Goal: Book appointment/travel/reservation

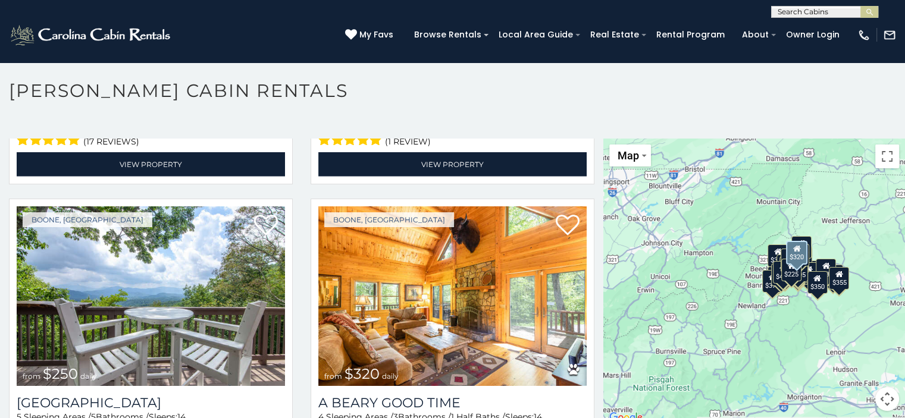
scroll to position [3214, 0]
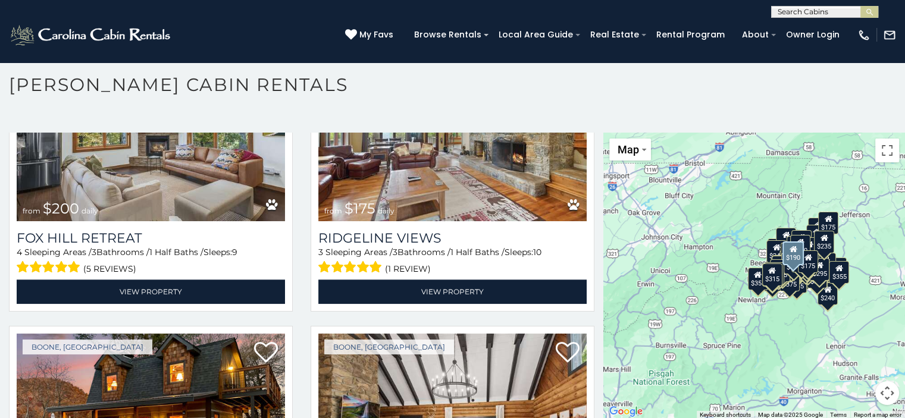
scroll to position [10434, 0]
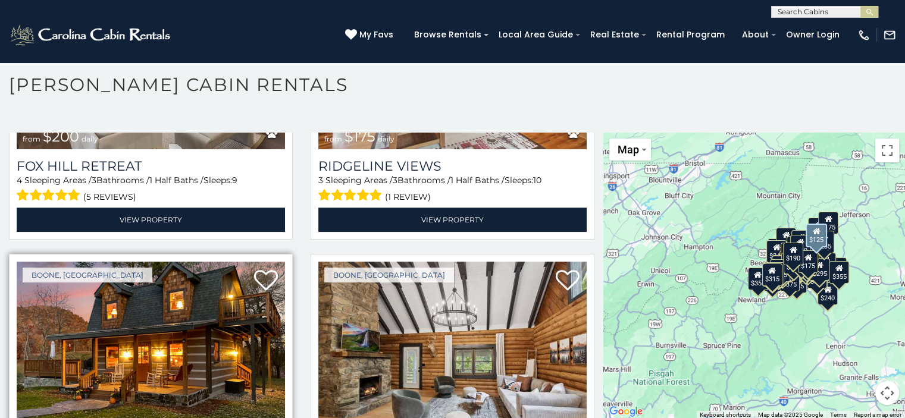
click at [148, 262] on img at bounding box center [151, 352] width 268 height 180
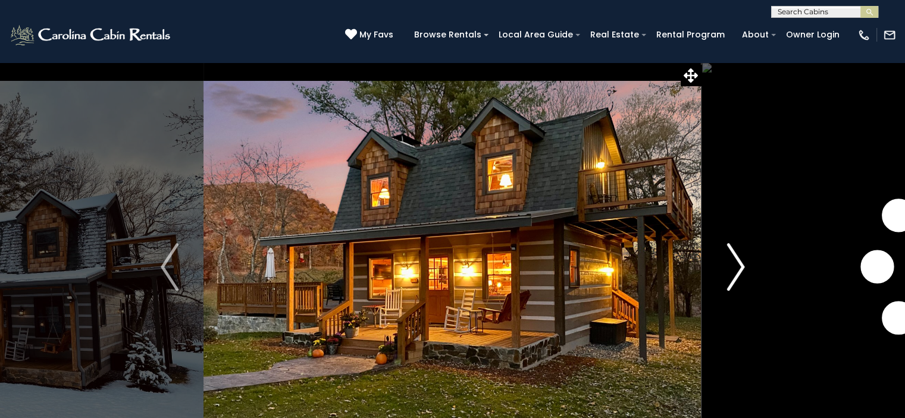
click at [743, 267] on img "Next" at bounding box center [736, 267] width 18 height 48
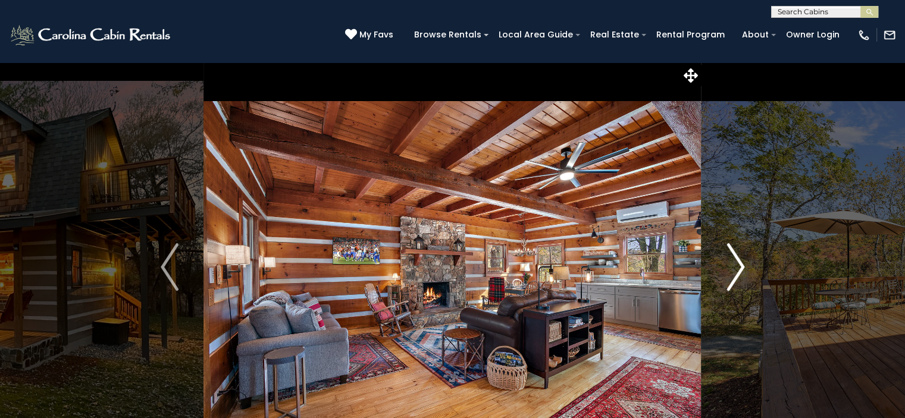
click at [739, 267] on img "Next" at bounding box center [736, 267] width 18 height 48
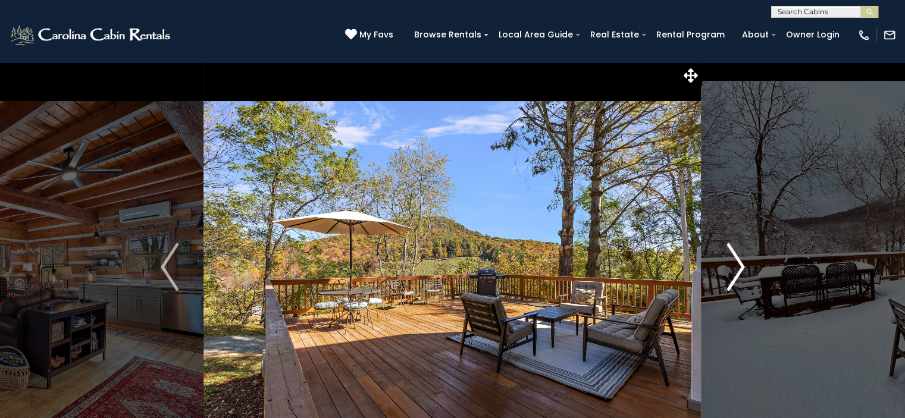
click at [739, 267] on img "Next" at bounding box center [736, 267] width 18 height 48
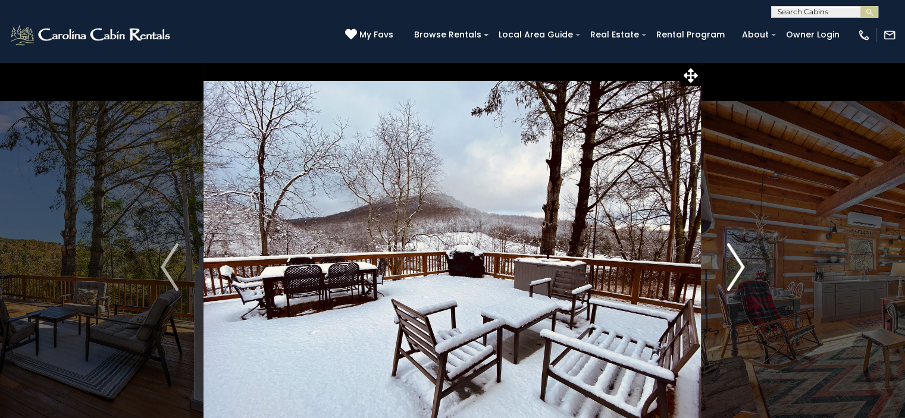
click at [739, 267] on img "Next" at bounding box center [736, 267] width 18 height 48
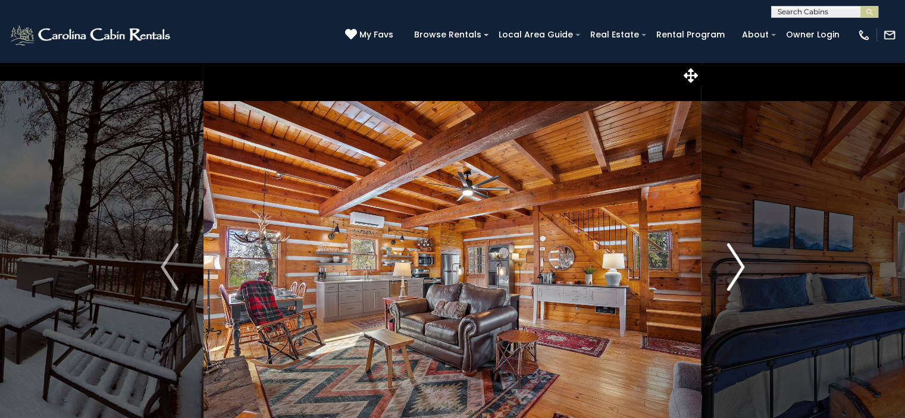
click at [739, 267] on img "Next" at bounding box center [736, 267] width 18 height 48
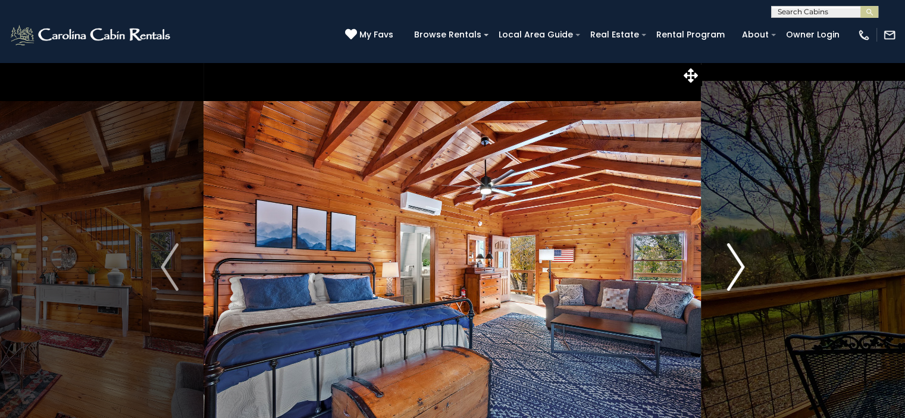
click at [739, 267] on img "Next" at bounding box center [736, 267] width 18 height 48
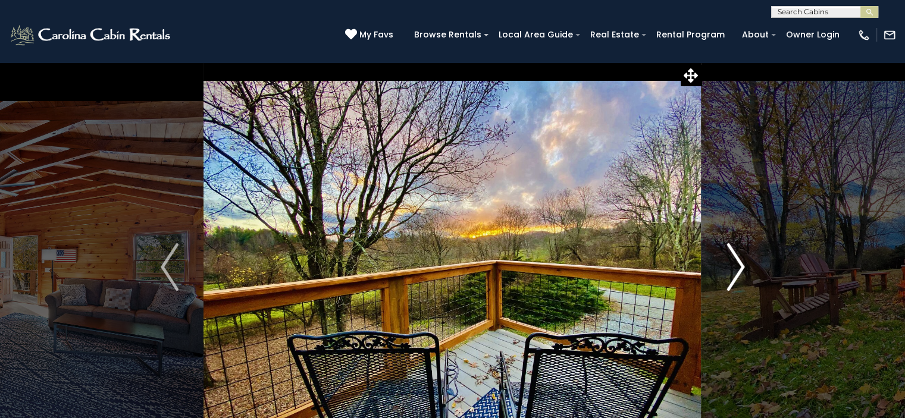
click at [739, 267] on img "Next" at bounding box center [736, 267] width 18 height 48
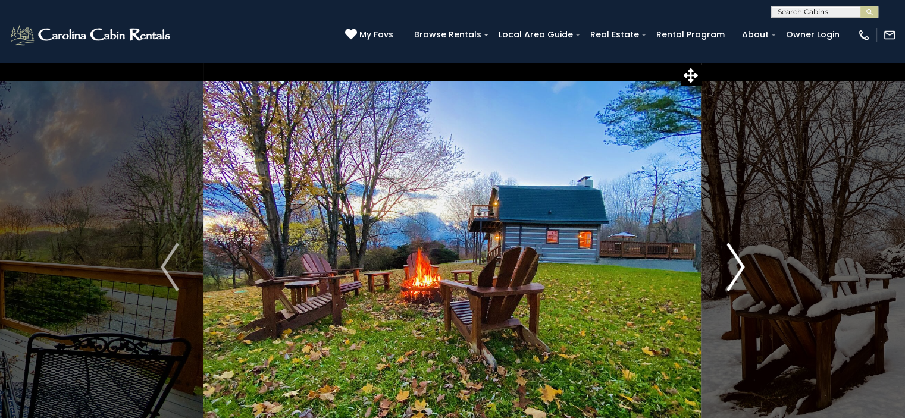
click at [739, 267] on img "Next" at bounding box center [736, 267] width 18 height 48
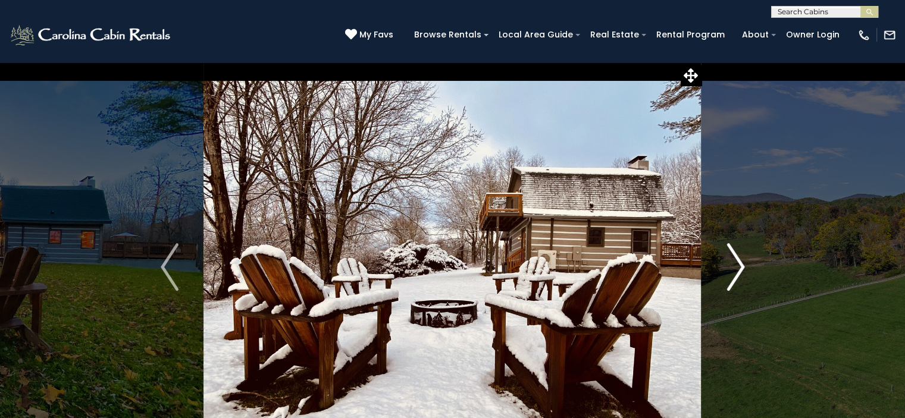
click at [739, 267] on img "Next" at bounding box center [736, 267] width 18 height 48
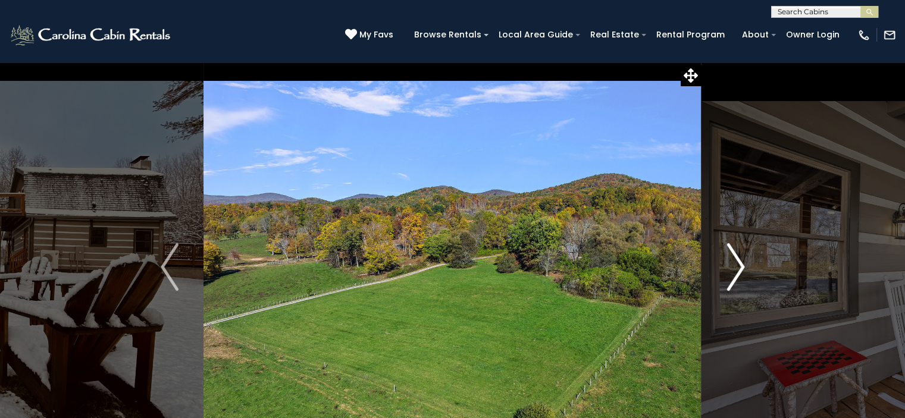
click at [739, 267] on img "Next" at bounding box center [736, 267] width 18 height 48
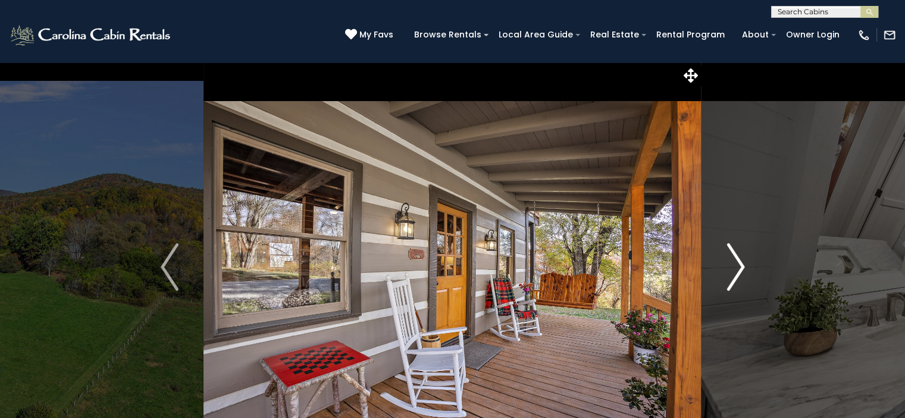
click at [739, 267] on img "Next" at bounding box center [736, 267] width 18 height 48
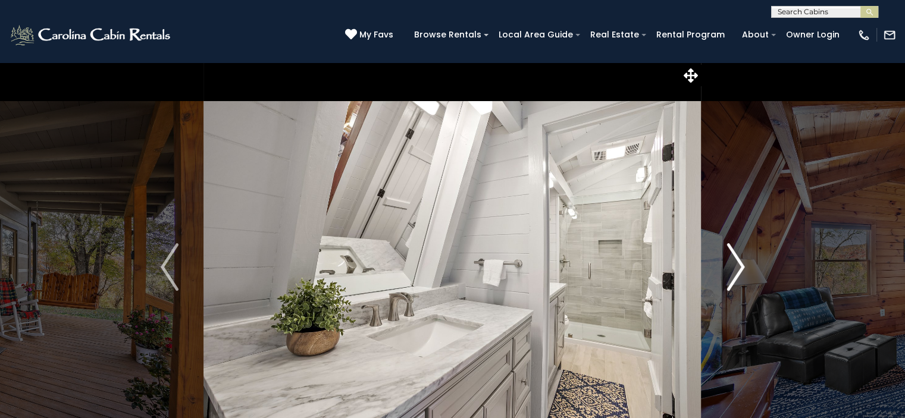
click at [739, 267] on img "Next" at bounding box center [736, 267] width 18 height 48
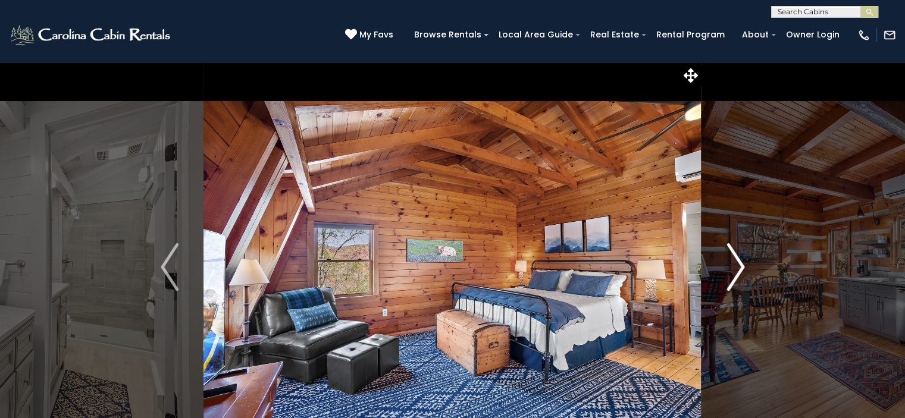
click at [739, 267] on img "Next" at bounding box center [736, 267] width 18 height 48
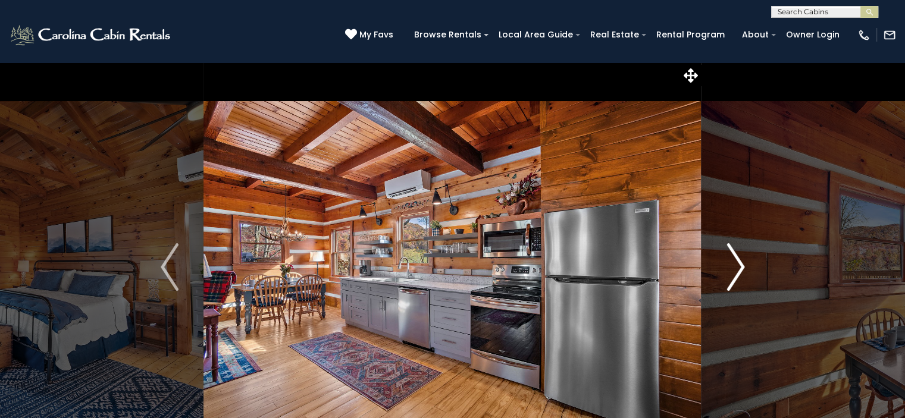
click at [739, 267] on img "Next" at bounding box center [736, 267] width 18 height 48
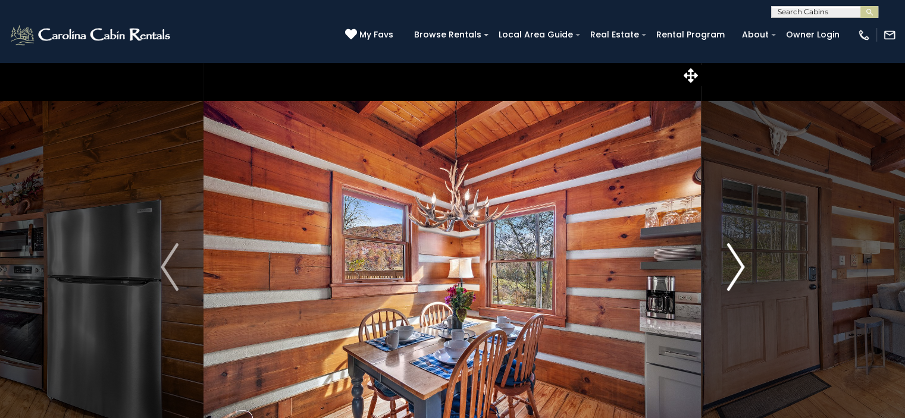
click at [739, 267] on img "Next" at bounding box center [736, 267] width 18 height 48
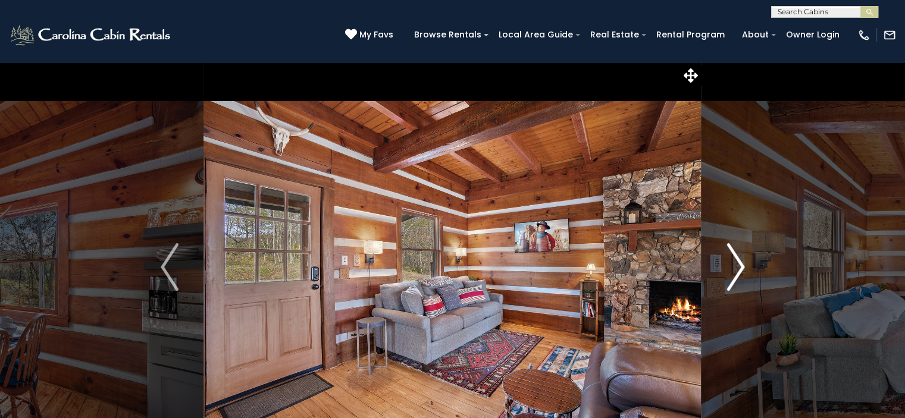
click at [739, 267] on img "Next" at bounding box center [736, 267] width 18 height 48
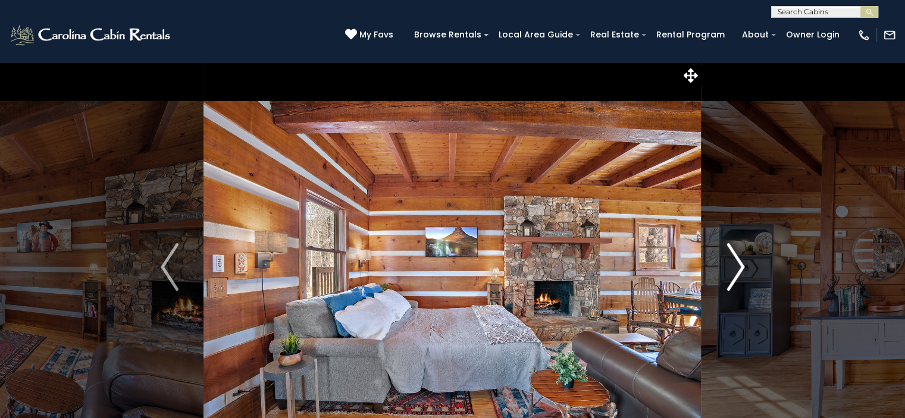
click at [739, 267] on img "Next" at bounding box center [736, 267] width 18 height 48
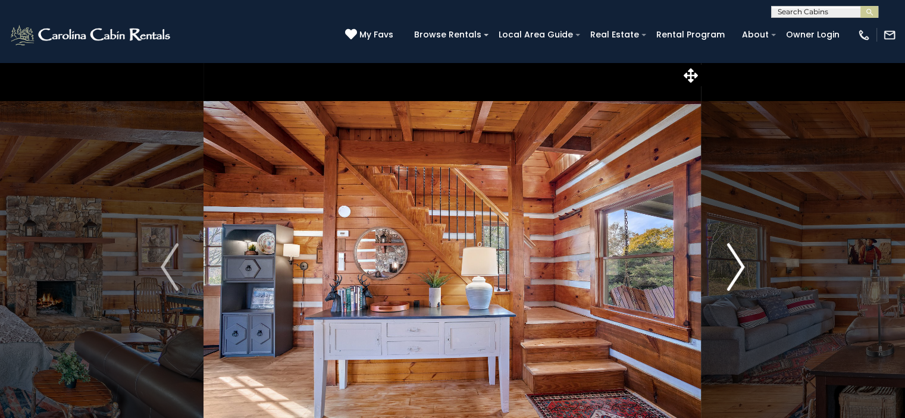
click at [739, 267] on img "Next" at bounding box center [736, 267] width 18 height 48
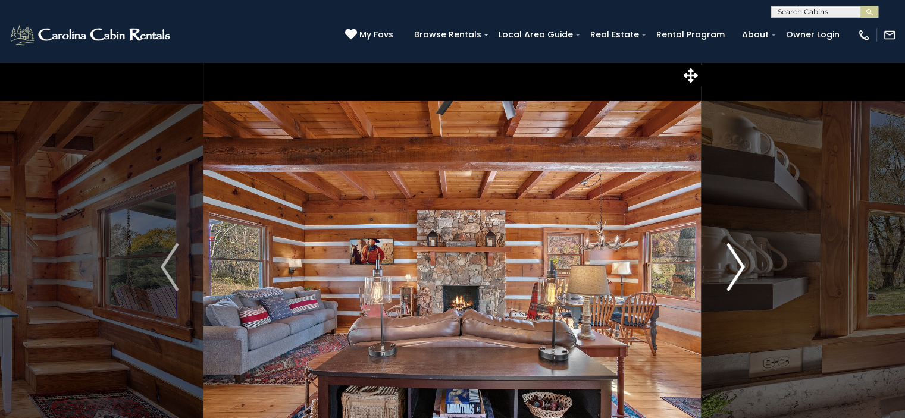
click at [739, 267] on img "Next" at bounding box center [736, 267] width 18 height 48
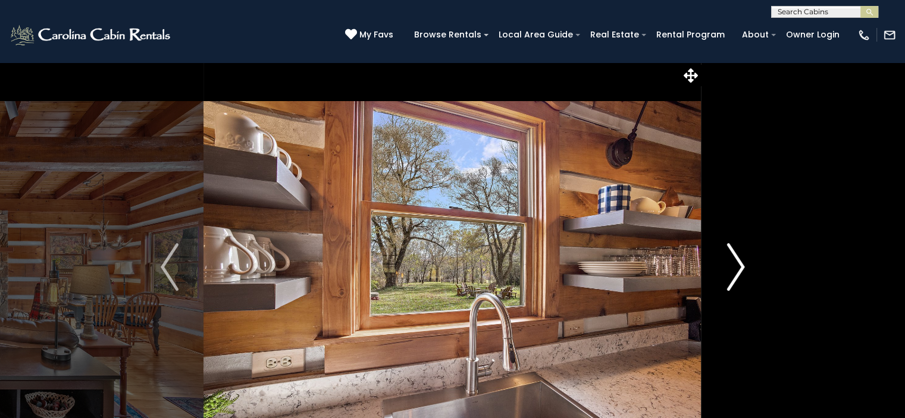
click at [739, 267] on img "Next" at bounding box center [736, 267] width 18 height 48
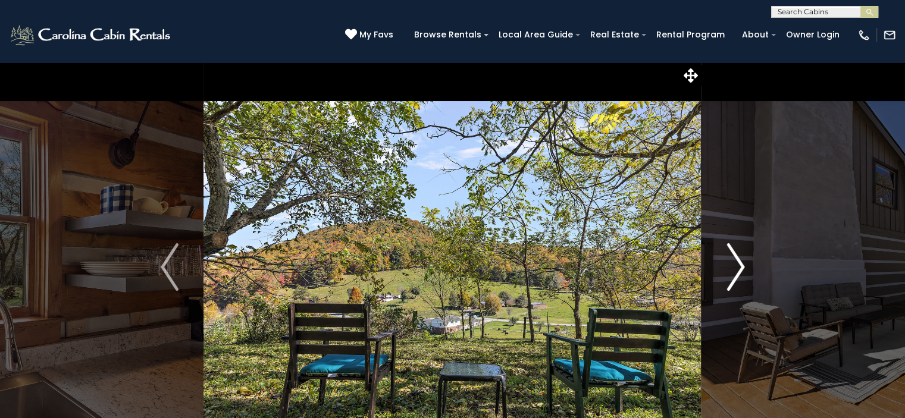
click at [739, 267] on img "Next" at bounding box center [736, 267] width 18 height 48
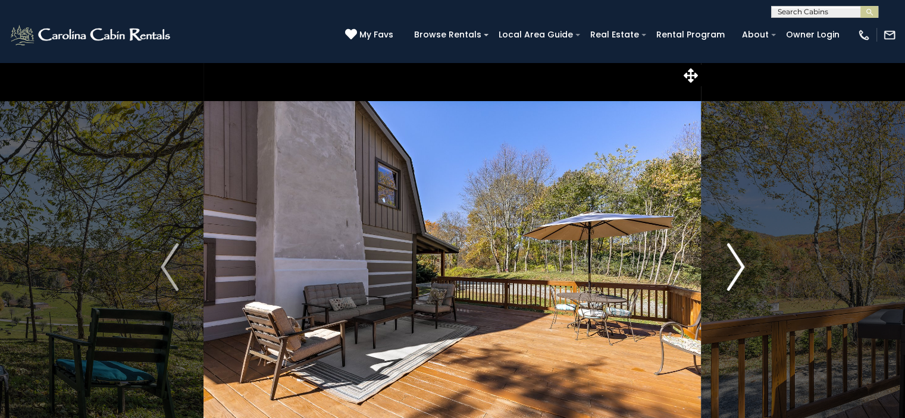
click at [739, 267] on img "Next" at bounding box center [736, 267] width 18 height 48
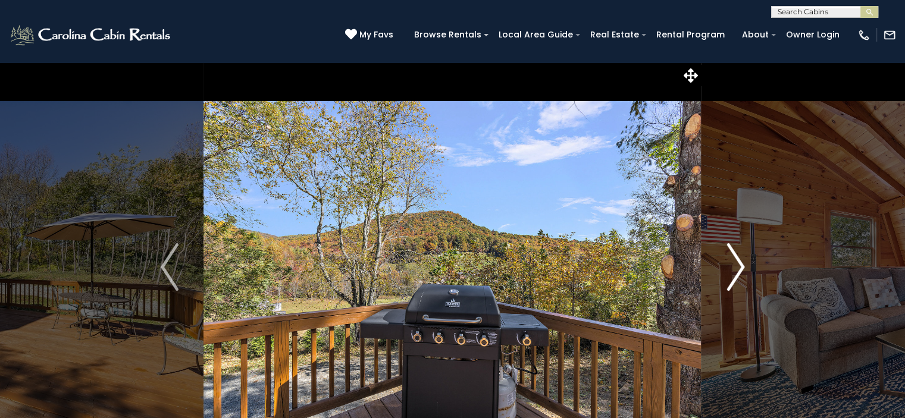
click at [739, 267] on img "Next" at bounding box center [736, 267] width 18 height 48
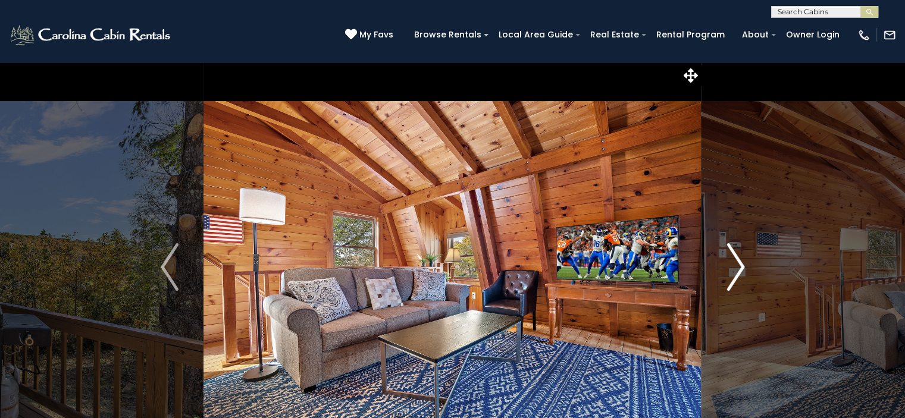
click at [739, 267] on img "Next" at bounding box center [736, 267] width 18 height 48
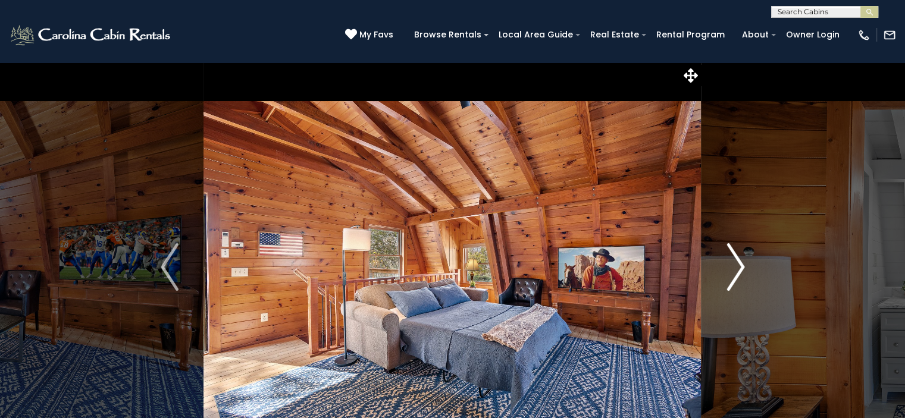
click at [739, 267] on img "Next" at bounding box center [736, 267] width 18 height 48
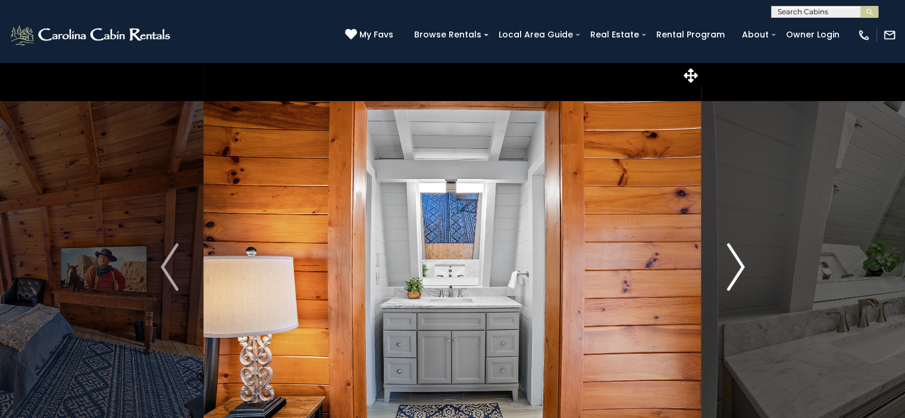
click at [739, 267] on img "Next" at bounding box center [736, 267] width 18 height 48
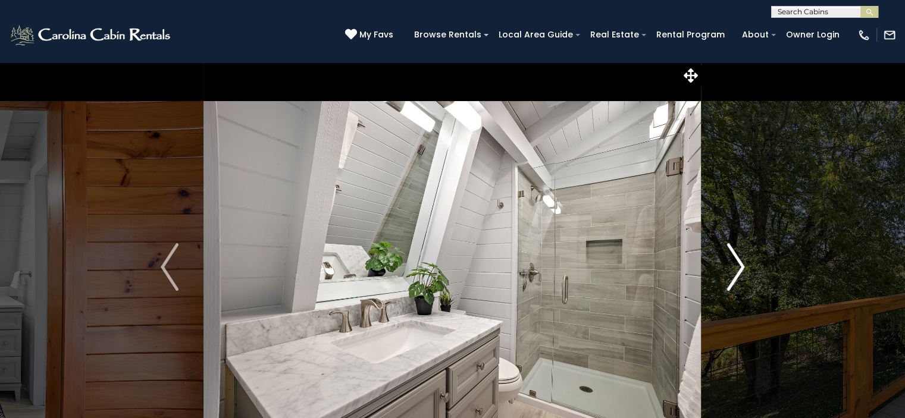
click at [739, 267] on img "Next" at bounding box center [736, 267] width 18 height 48
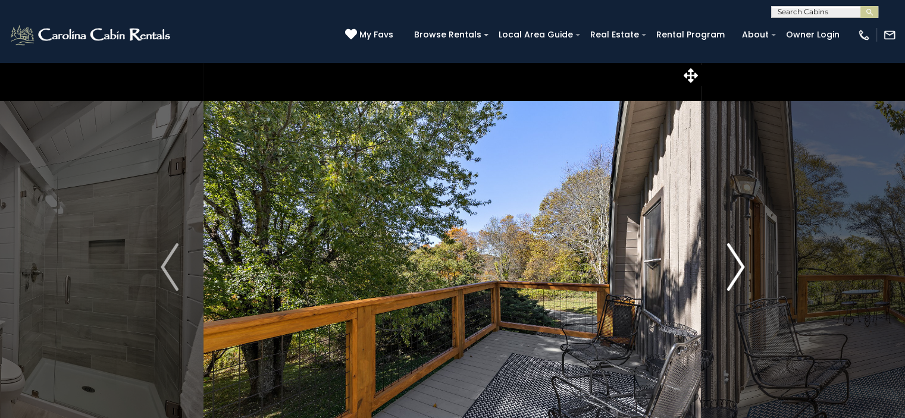
click at [739, 267] on img "Next" at bounding box center [736, 267] width 18 height 48
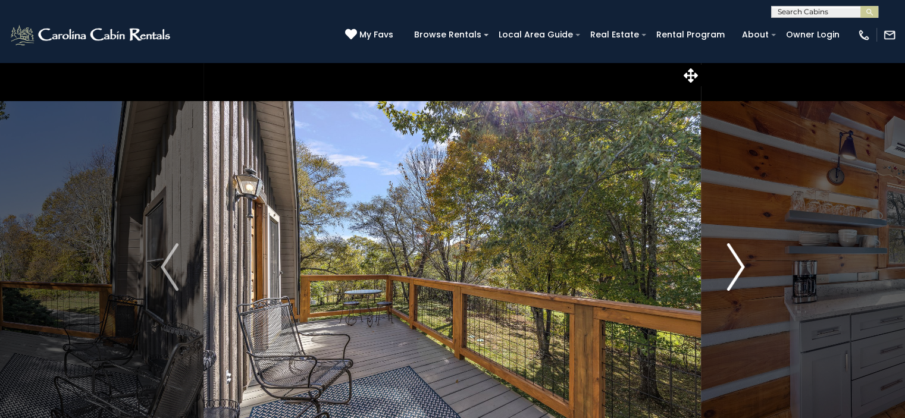
click at [739, 267] on img "Next" at bounding box center [736, 267] width 18 height 48
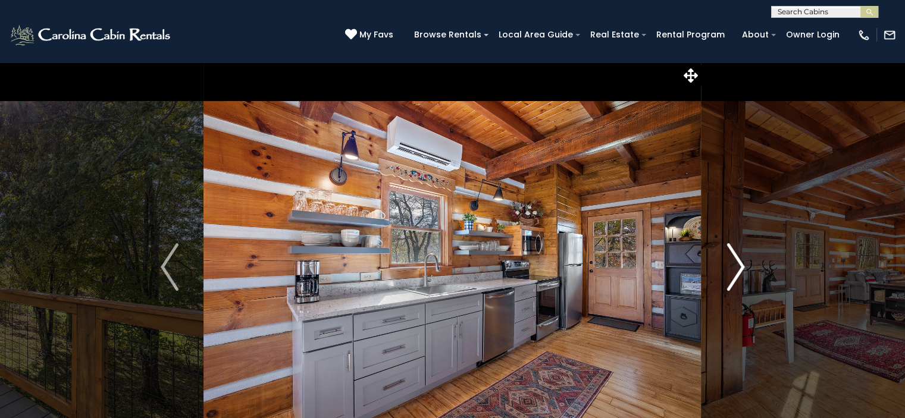
click at [739, 267] on img "Next" at bounding box center [736, 267] width 18 height 48
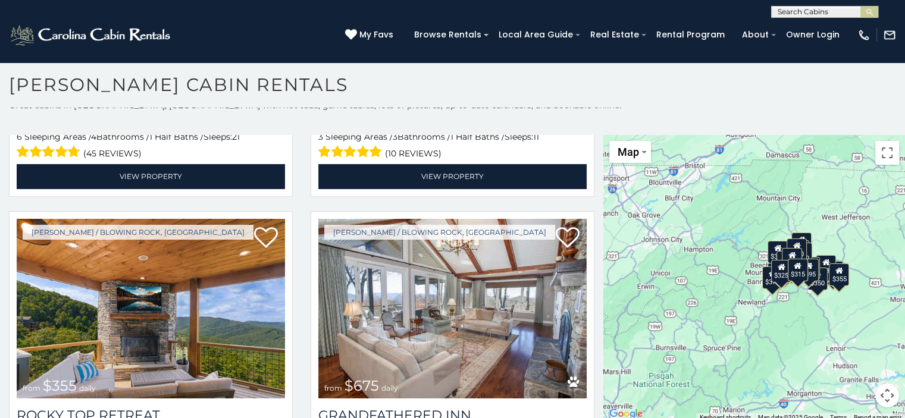
scroll to position [11, 0]
